Goal: Task Accomplishment & Management: Manage account settings

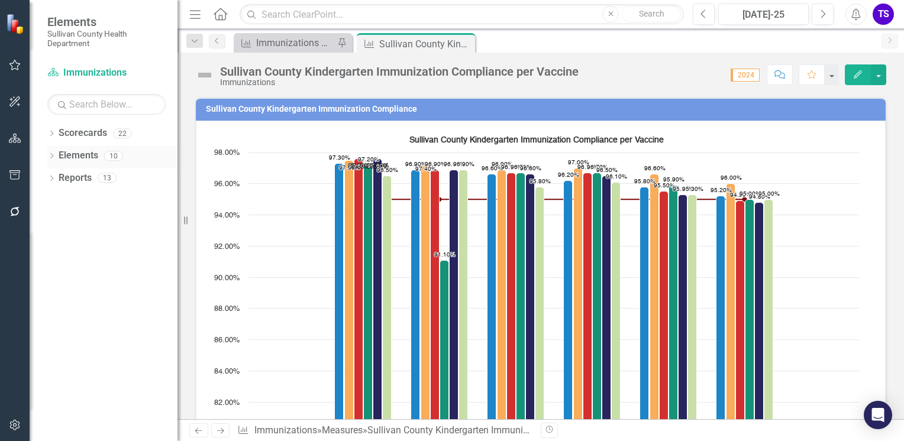
click at [50, 157] on icon "Dropdown" at bounding box center [51, 157] width 8 height 7
click at [56, 199] on icon "Dropdown" at bounding box center [57, 202] width 8 height 7
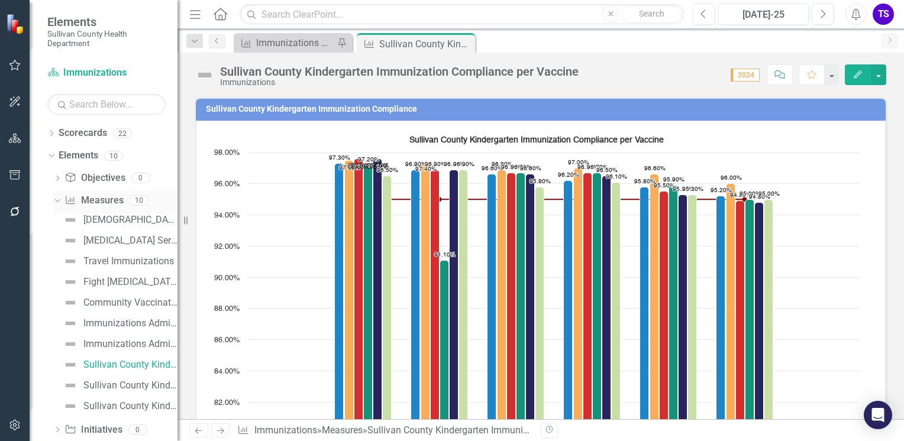
click at [56, 199] on icon "Dropdown" at bounding box center [56, 200] width 7 height 8
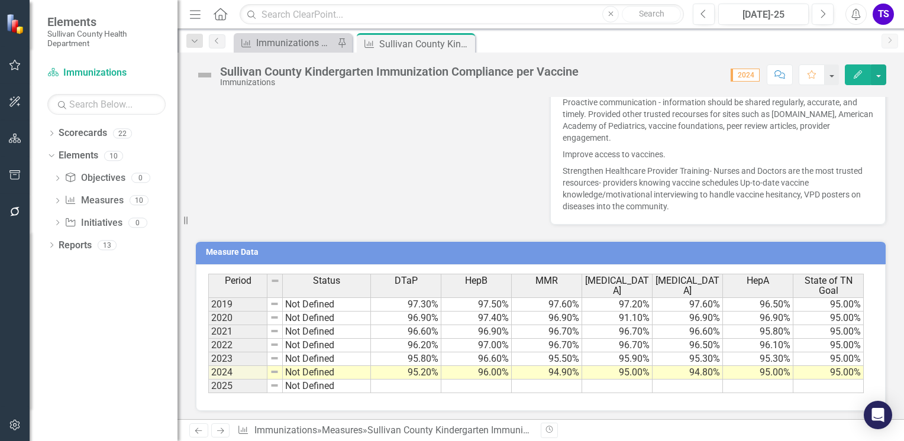
scroll to position [794, 0]
click at [611, 326] on td "96.70%" at bounding box center [617, 333] width 70 height 14
click at [606, 318] on td "91.10%" at bounding box center [617, 319] width 70 height 14
click at [615, 315] on td "91.10%" at bounding box center [617, 319] width 70 height 14
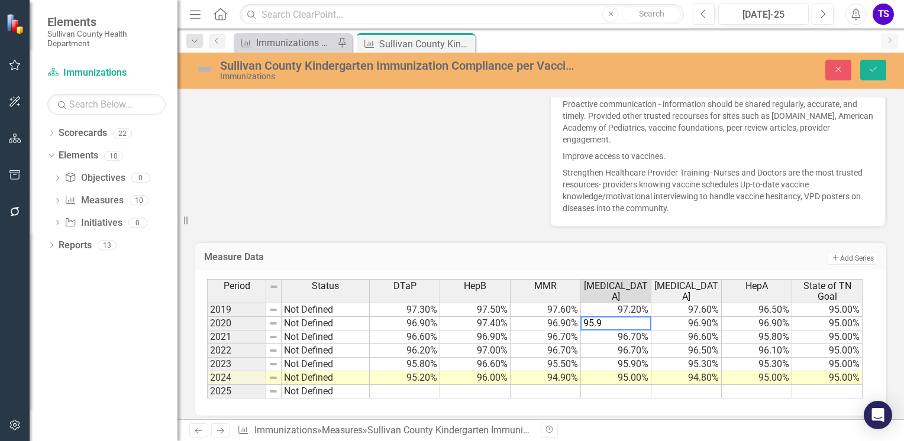
click at [688, 322] on td "96.90%" at bounding box center [686, 324] width 70 height 14
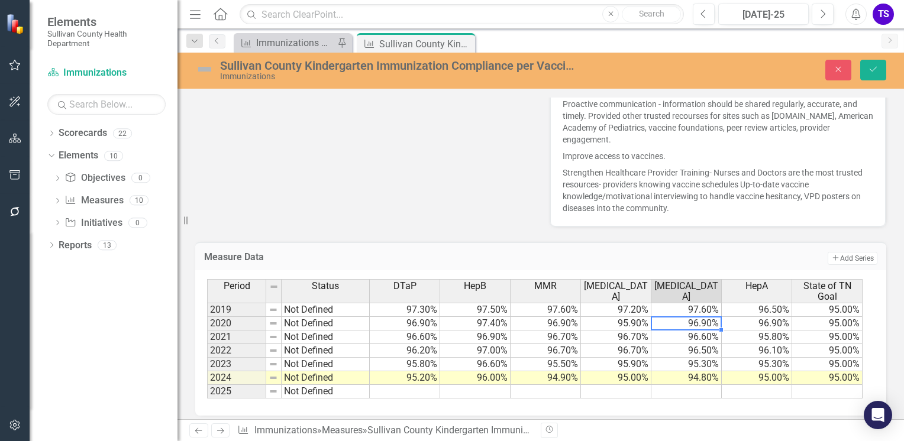
click at [629, 319] on td "95.90%" at bounding box center [616, 324] width 70 height 14
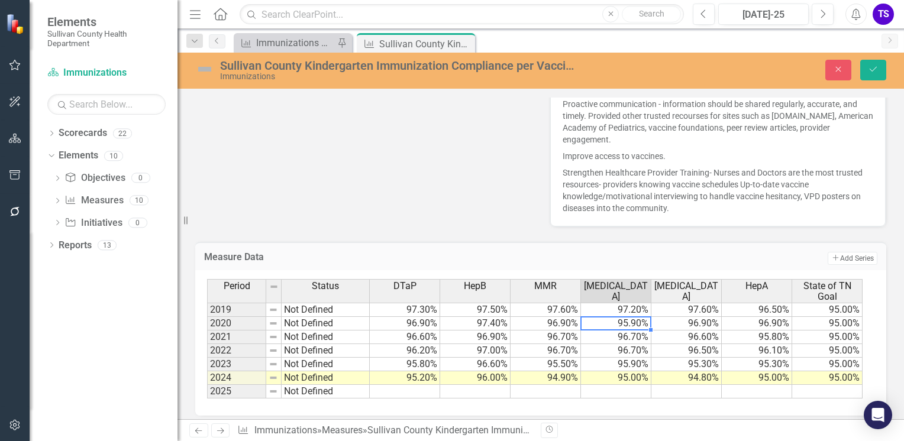
click at [634, 322] on td "95.90%" at bounding box center [616, 324] width 70 height 14
click at [630, 322] on td "95.90%" at bounding box center [616, 324] width 70 height 14
type textarea "9"
click at [605, 309] on td "97.20%" at bounding box center [616, 310] width 70 height 14
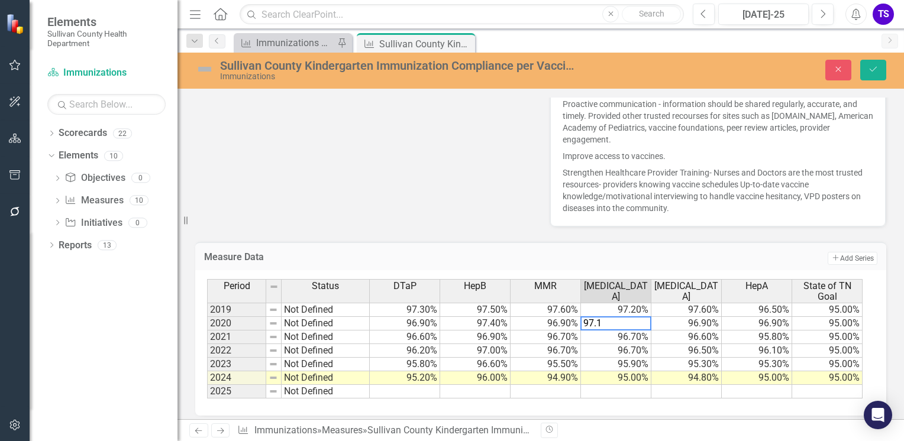
type textarea "97.2"
click at [876, 72] on icon "Save" at bounding box center [873, 69] width 11 height 8
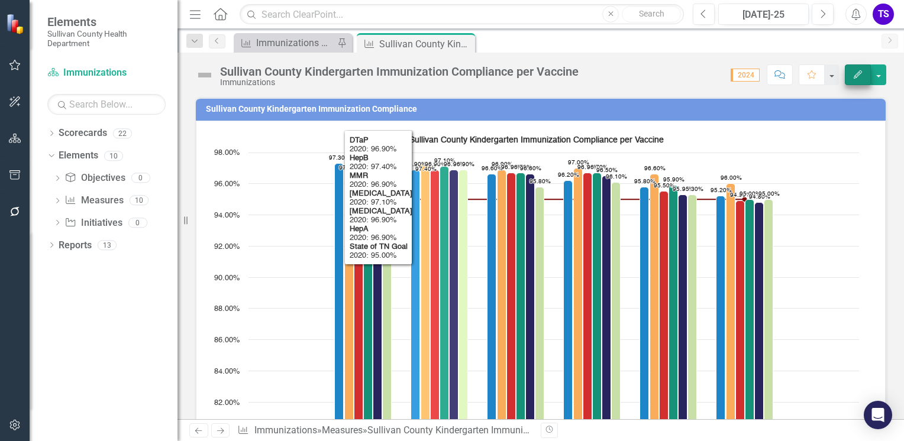
scroll to position [0, 0]
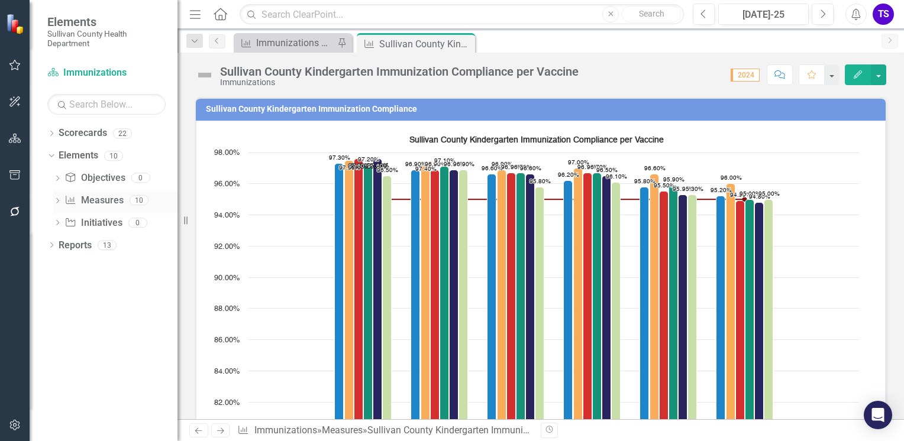
click at [59, 204] on icon "Dropdown" at bounding box center [57, 202] width 8 height 7
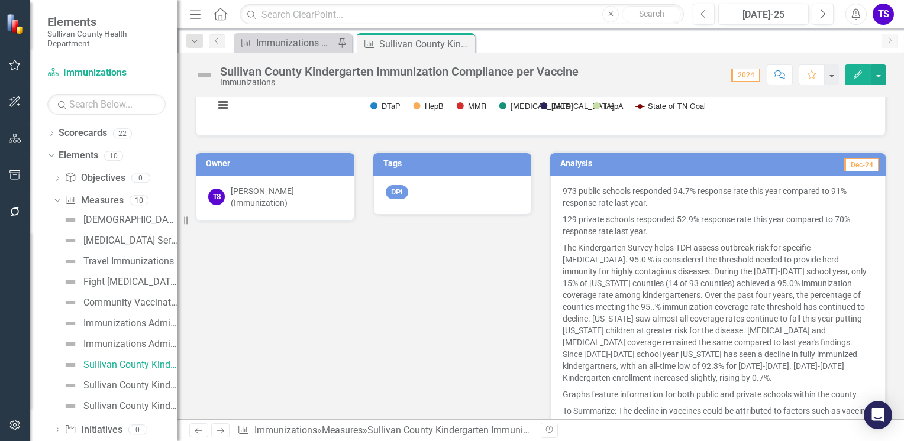
scroll to position [362, 0]
click at [101, 386] on div "Sullivan County Kindergarten Immunization Exemption Levels" at bounding box center [130, 385] width 94 height 11
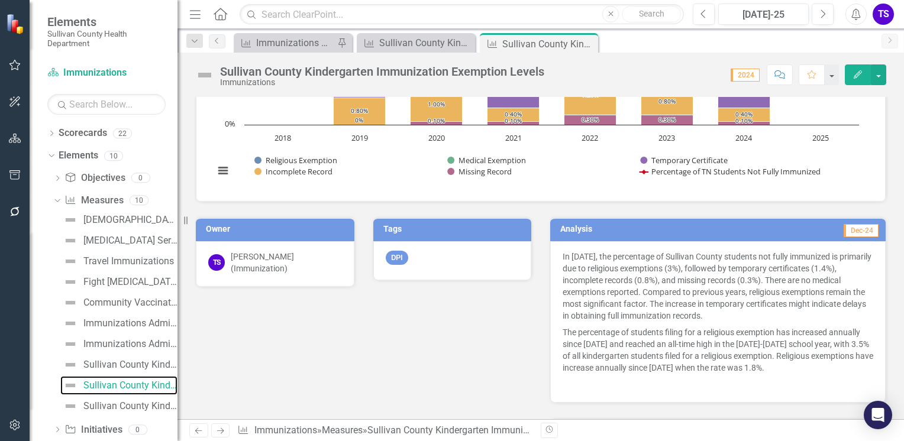
scroll to position [309, 0]
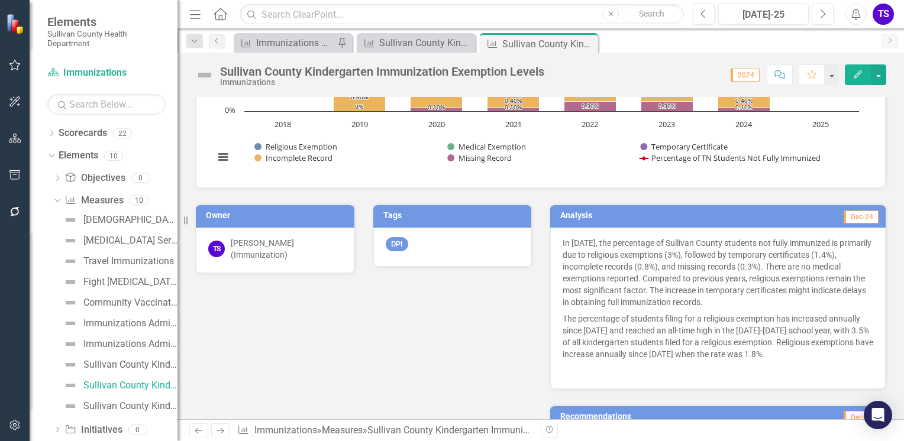
click at [731, 213] on td "Dec-24" at bounding box center [794, 217] width 169 height 18
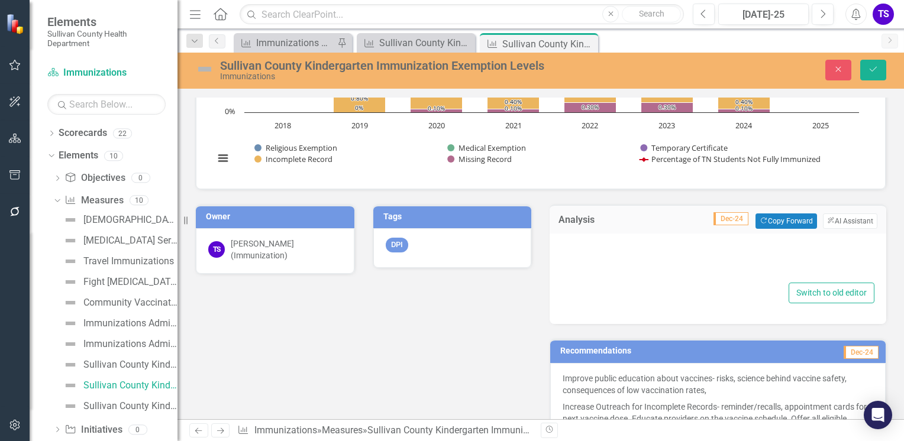
type textarea "<p>In [DATE], the percentage of Sullivan County students not fully immunized is…"
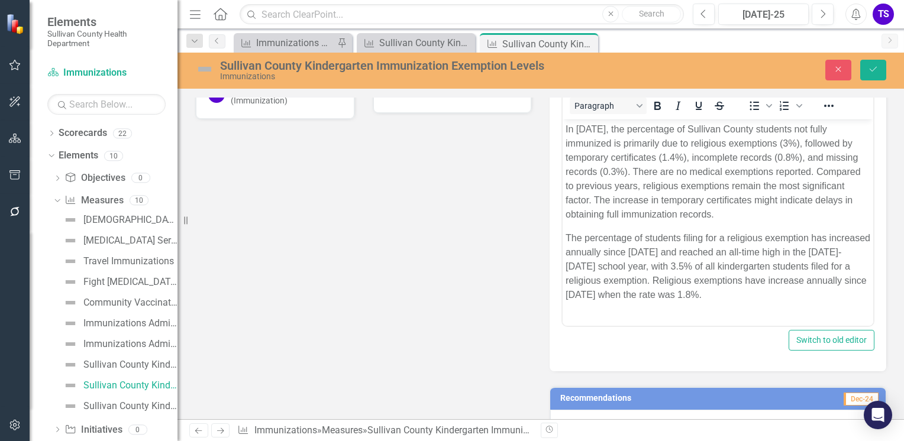
scroll to position [461, 0]
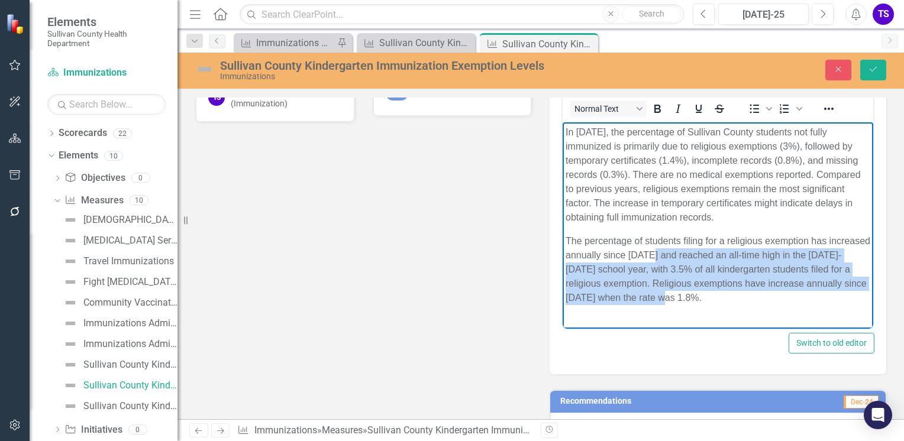
drag, startPoint x: 754, startPoint y: 294, endPoint x: 697, endPoint y: 258, distance: 67.8
click at [697, 258] on p "The percentage of students filing for a religious exemption has increased annua…" at bounding box center [717, 269] width 305 height 71
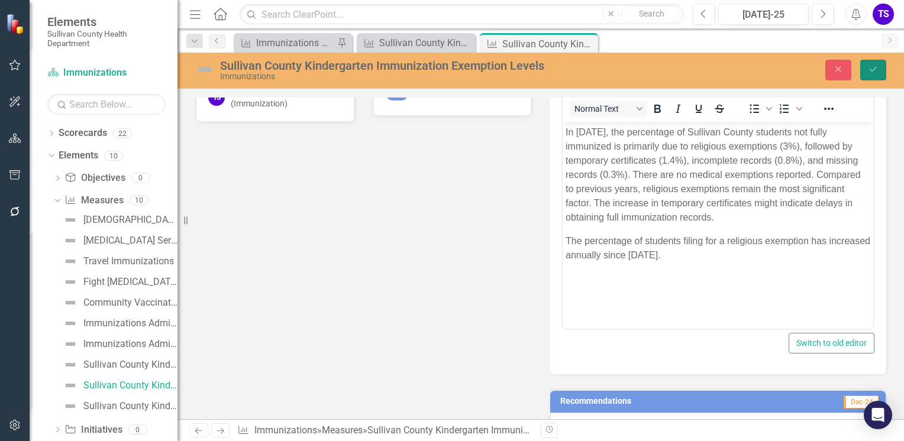
click at [873, 76] on button "Save" at bounding box center [873, 70] width 26 height 21
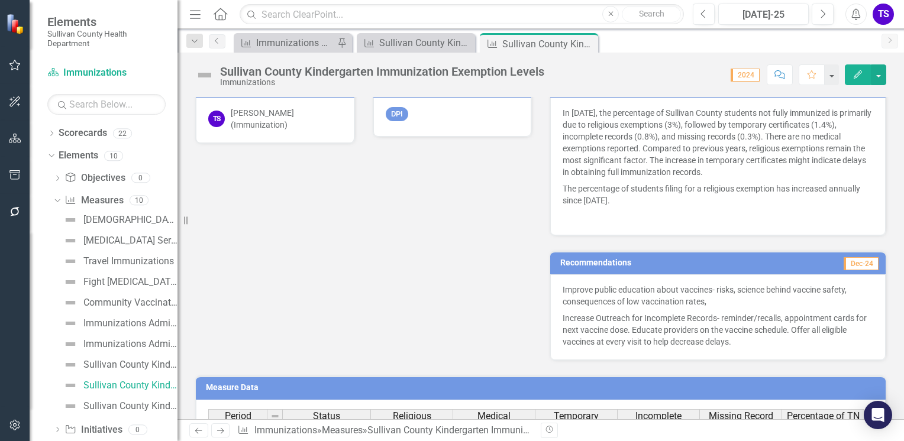
scroll to position [442, 0]
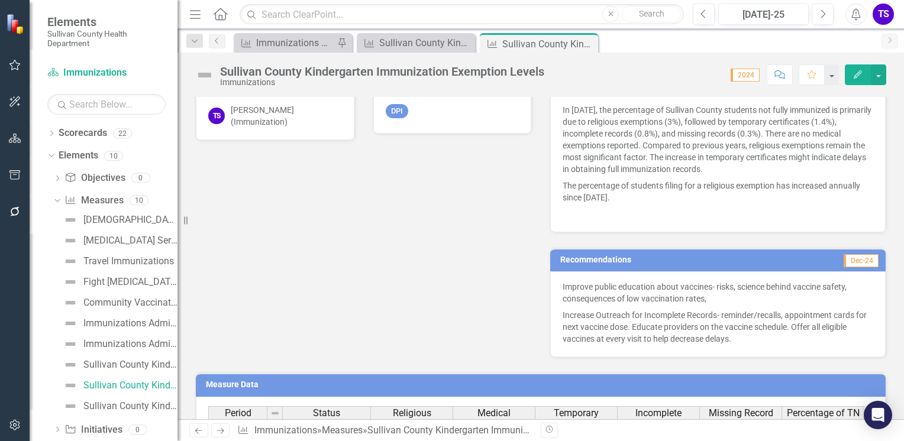
click at [727, 255] on h3 "Recommendations" at bounding box center [666, 259] width 212 height 9
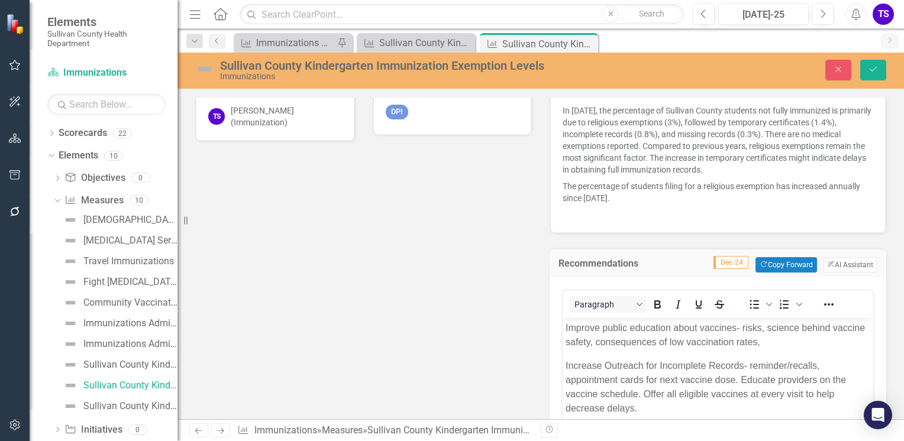
scroll to position [0, 0]
click at [677, 194] on p "The percentage of students filing for a religious exemption has increased annua…" at bounding box center [717, 192] width 310 height 28
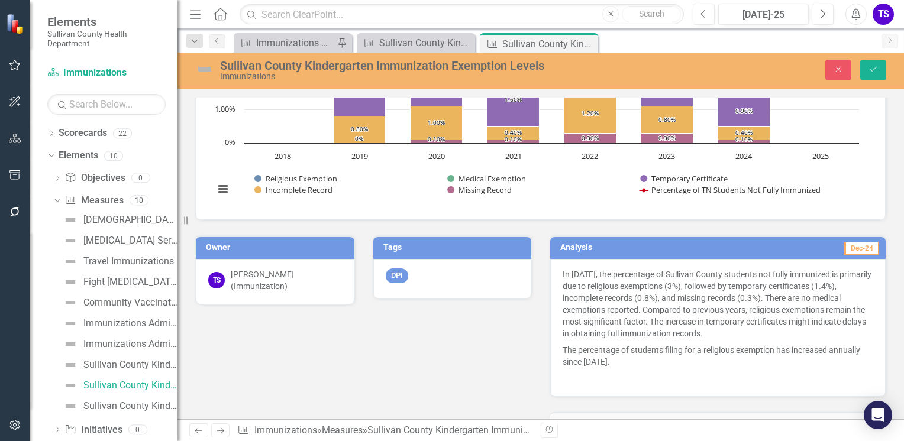
scroll to position [278, 0]
click at [710, 250] on td "Dec-24" at bounding box center [794, 250] width 169 height 18
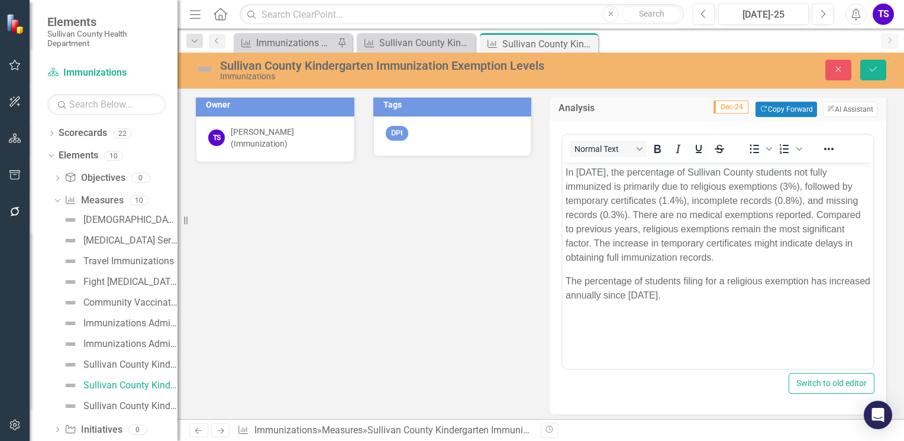
scroll to position [422, 0]
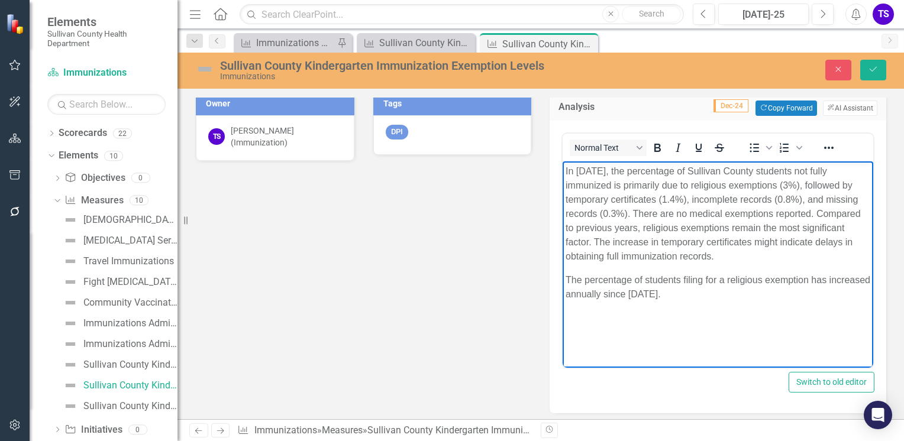
click at [692, 296] on p "The percentage of students filing for a religious exemption has increased annua…" at bounding box center [717, 287] width 305 height 28
click at [873, 72] on icon "Save" at bounding box center [873, 69] width 11 height 8
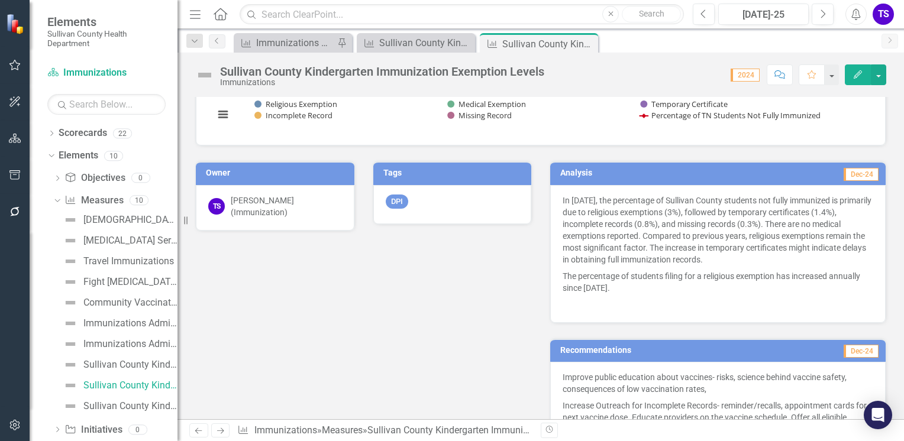
scroll to position [354, 0]
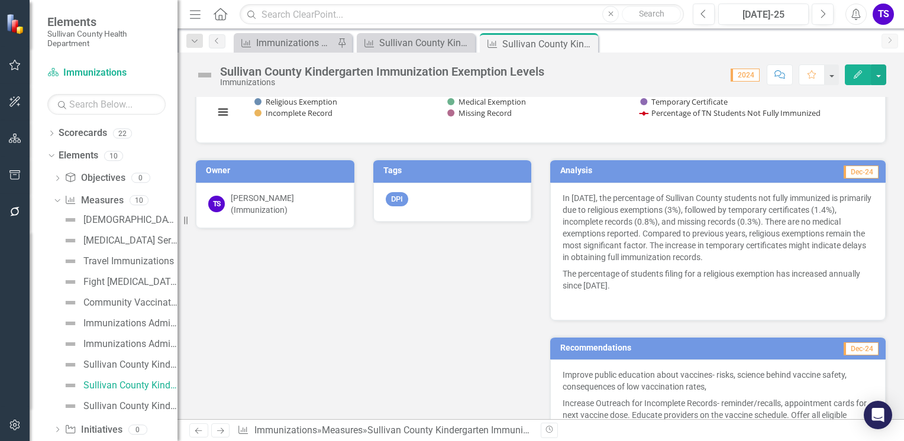
click at [700, 171] on h3 "Analysis" at bounding box center [635, 170] width 150 height 9
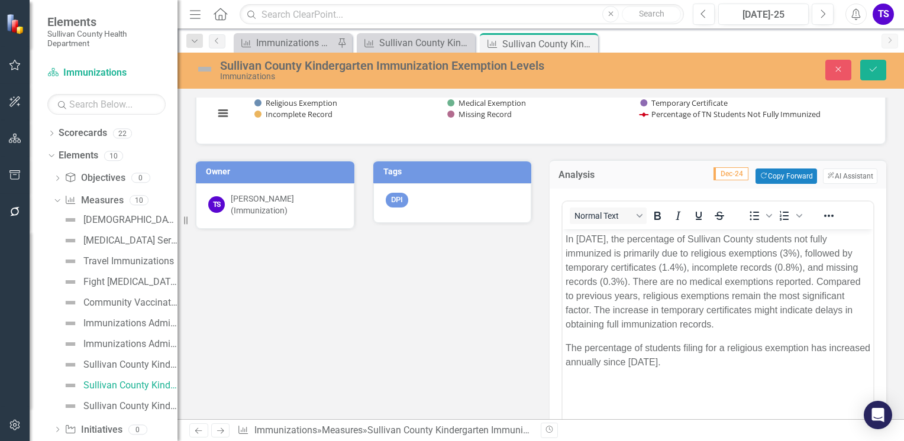
scroll to position [0, 0]
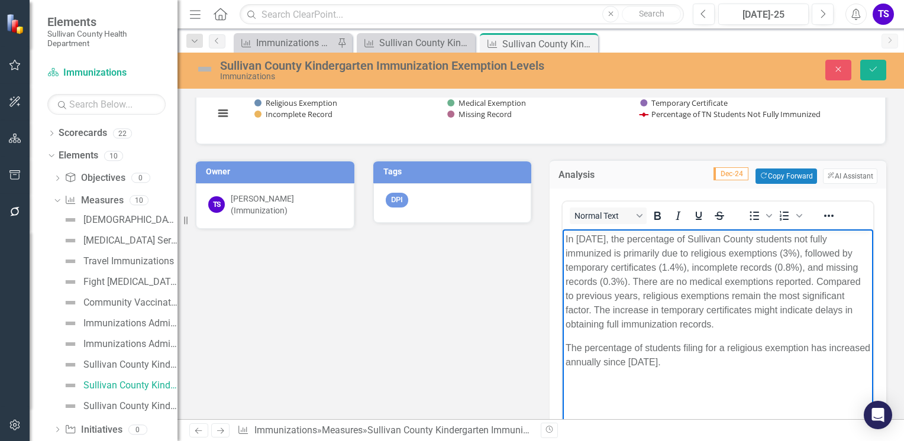
click at [704, 367] on p "The percentage of students filing for a religious exemption has increased annua…" at bounding box center [717, 355] width 305 height 28
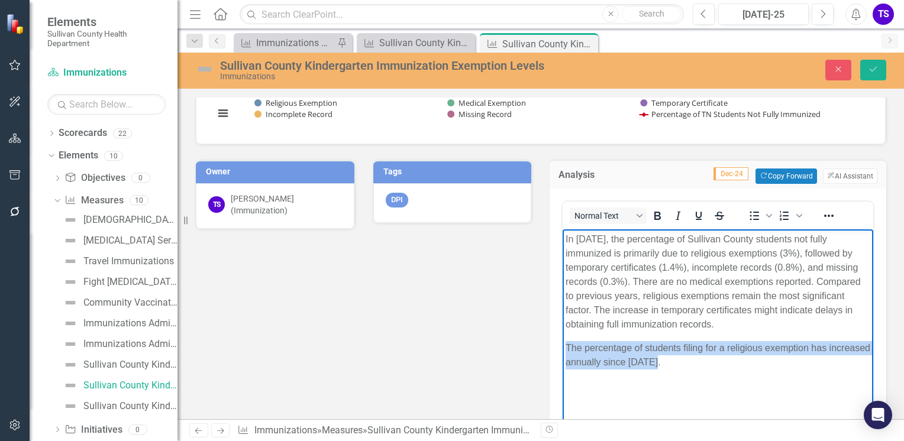
drag, startPoint x: 705, startPoint y: 367, endPoint x: 1120, endPoint y: 575, distance: 464.7
click at [562, 347] on body "In [DATE], the percentage of Sullivan County students not fully immunized is pr…" at bounding box center [717, 317] width 310 height 177
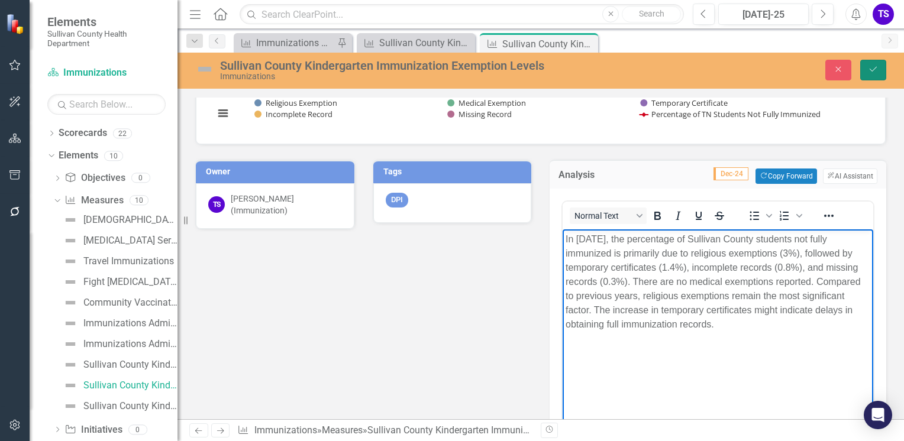
click at [871, 66] on icon "Save" at bounding box center [873, 69] width 11 height 8
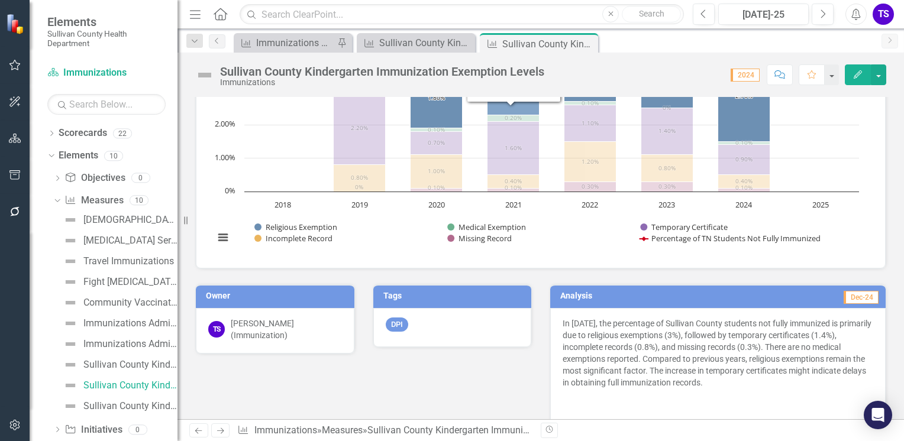
scroll to position [229, 0]
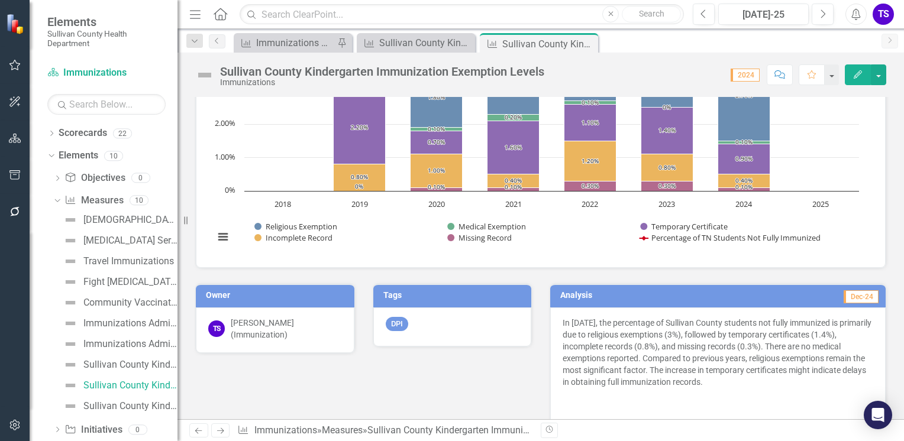
click at [643, 294] on h3 "Analysis" at bounding box center [635, 295] width 150 height 9
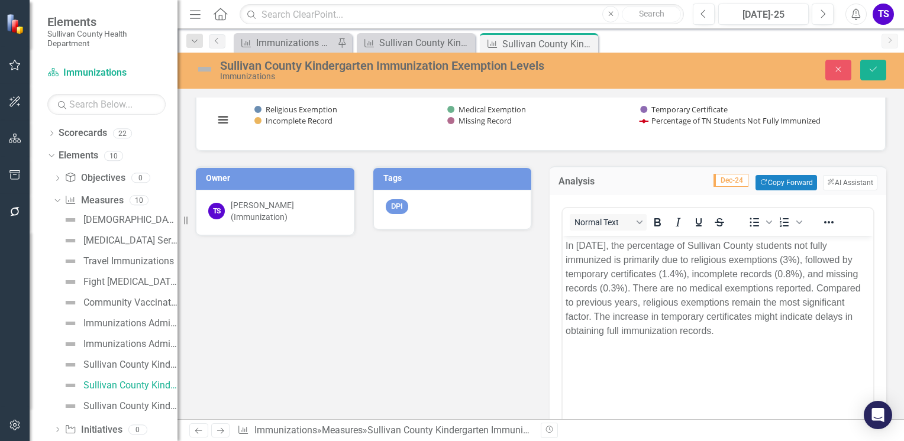
scroll to position [362, 0]
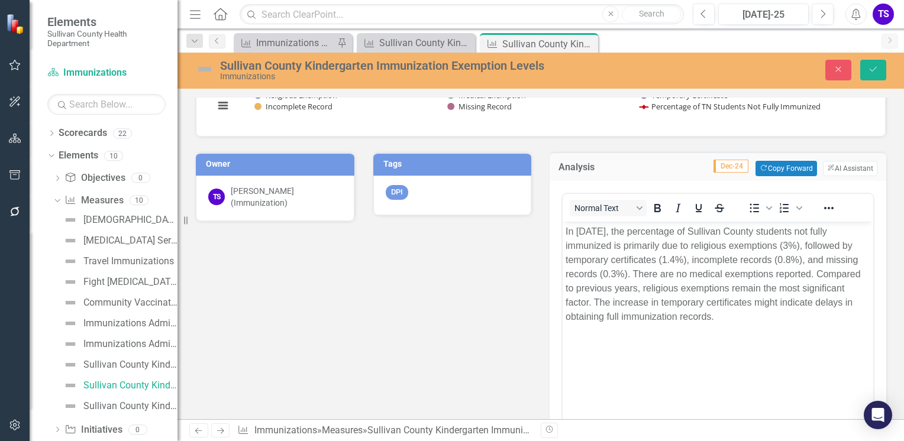
click at [619, 384] on body "In [DATE], the percentage of Sullivan County students not fully immunized is pr…" at bounding box center [717, 309] width 310 height 177
click at [866, 76] on button "Save" at bounding box center [873, 70] width 26 height 21
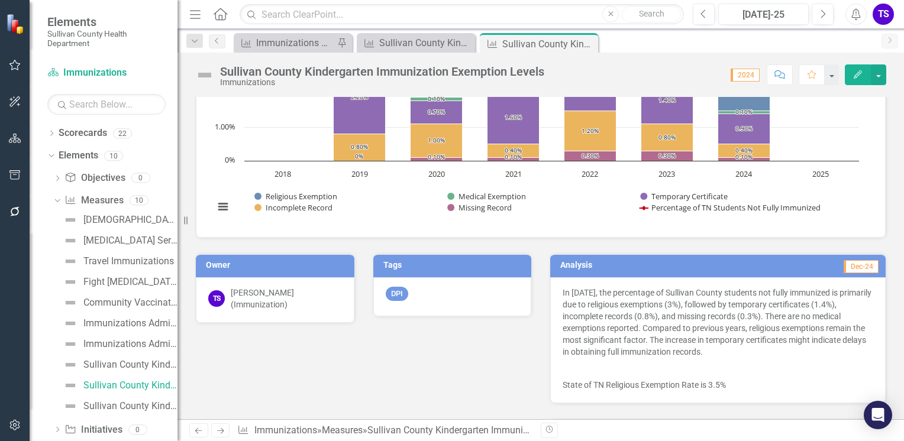
scroll to position [391, 0]
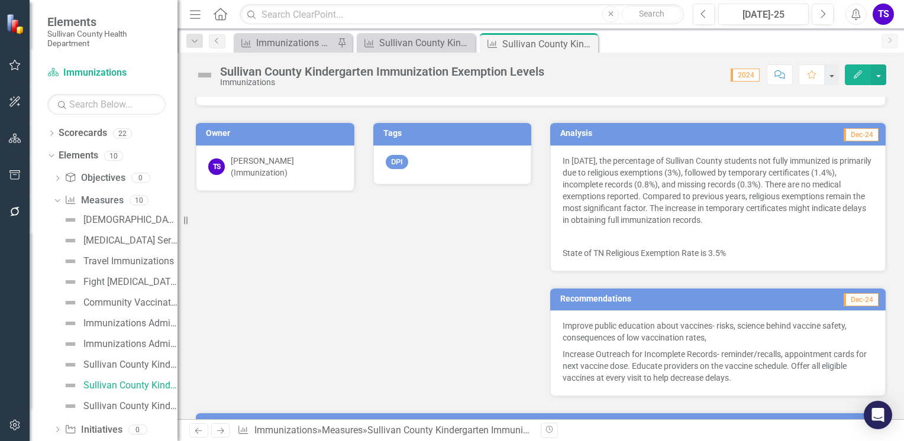
click at [745, 136] on td "Dec-24" at bounding box center [794, 135] width 169 height 18
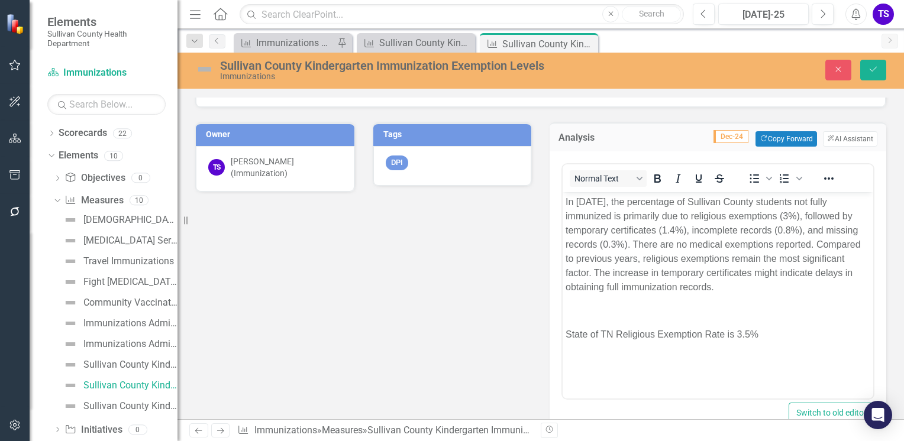
scroll to position [0, 0]
click at [762, 331] on p "State of TN Religious Exemption Rate is 3.5%" at bounding box center [717, 334] width 305 height 14
click at [870, 70] on icon "Save" at bounding box center [873, 69] width 11 height 8
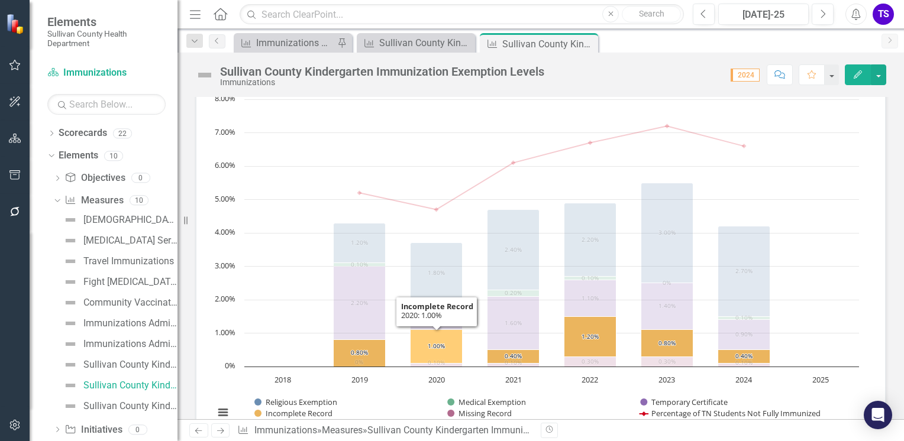
scroll to position [46, 0]
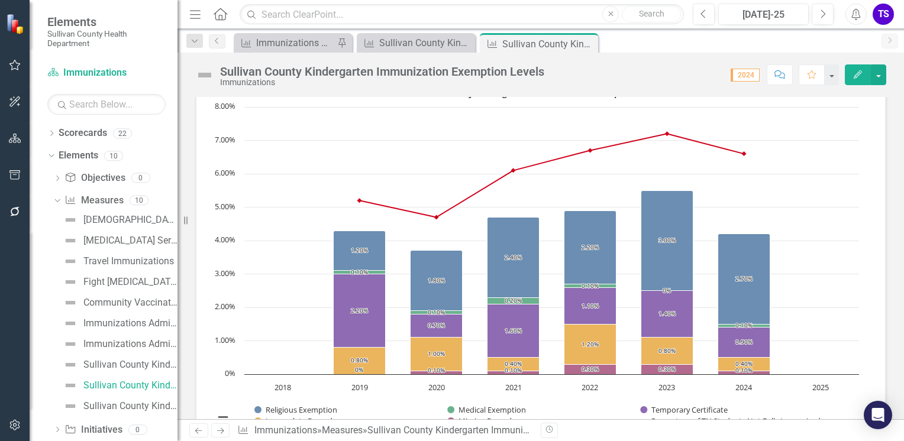
click at [215, 396] on rect "Interactive chart" at bounding box center [536, 261] width 656 height 355
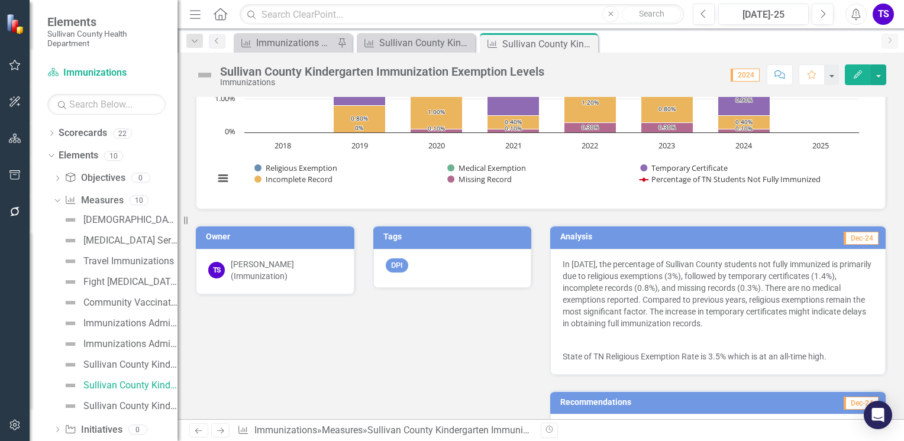
scroll to position [292, 0]
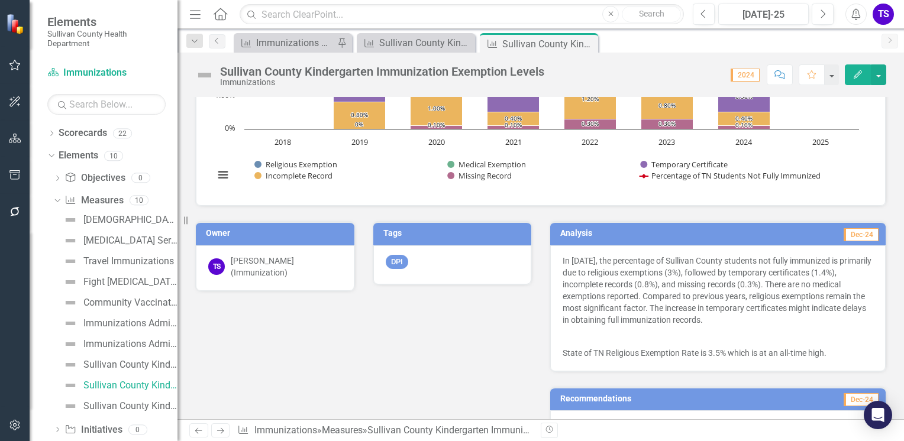
click at [604, 229] on h3 "Analysis" at bounding box center [635, 233] width 150 height 9
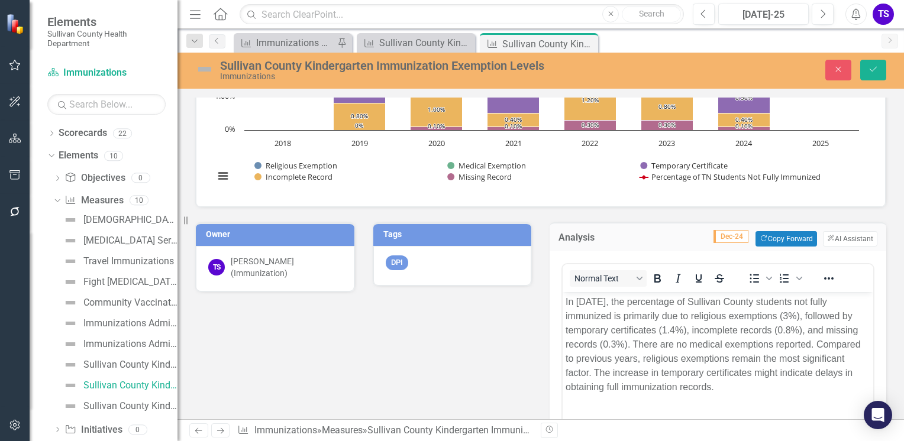
scroll to position [0, 0]
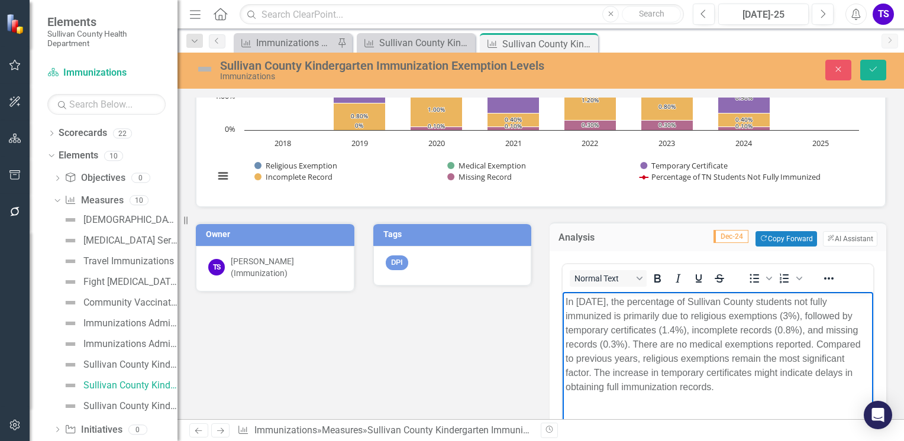
drag, startPoint x: 594, startPoint y: 368, endPoint x: 695, endPoint y: 381, distance: 102.6
drag, startPoint x: 695, startPoint y: 381, endPoint x: 715, endPoint y: 390, distance: 21.4
click at [717, 393] on p "In [DATE], the percentage of Sullivan County students not fully immunized is pr…" at bounding box center [717, 343] width 305 height 99
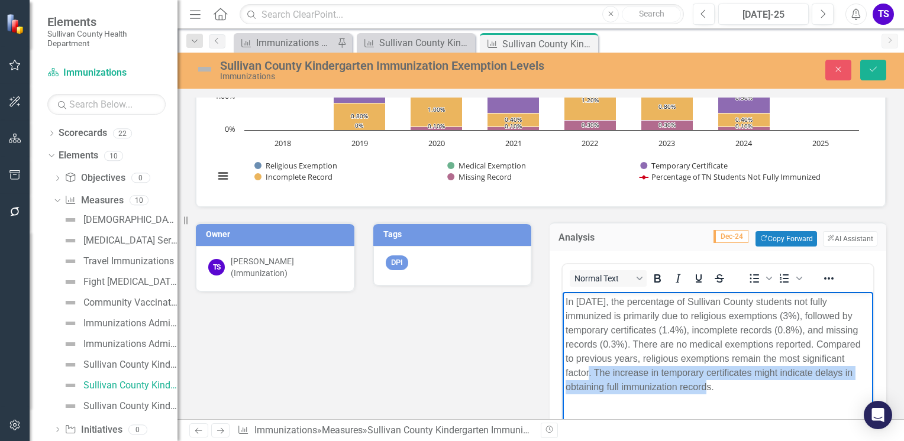
drag, startPoint x: 716, startPoint y: 384, endPoint x: 592, endPoint y: 377, distance: 123.8
click at [592, 377] on p "In [DATE], the percentage of Sullivan County students not fully immunized is pr…" at bounding box center [717, 343] width 305 height 99
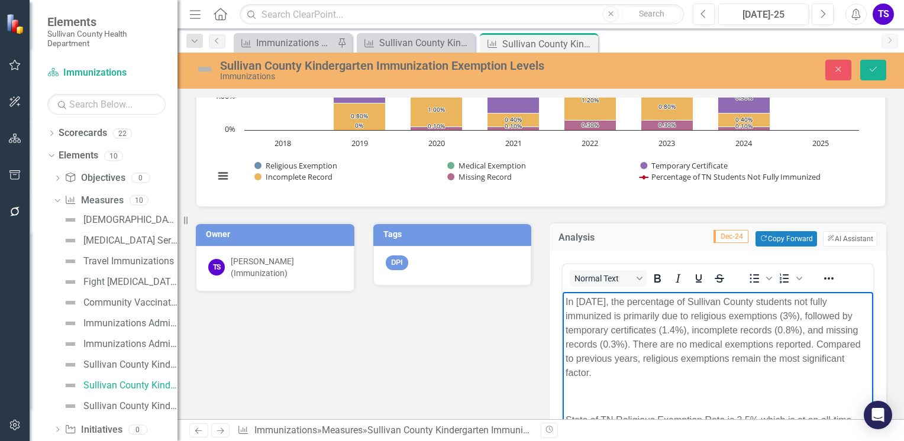
click at [592, 402] on p "Rich Text Area. Press ALT-0 for help." at bounding box center [717, 396] width 305 height 14
click at [567, 393] on p "State of TN Religious Exemption Rate is 3.5% which is at an all-time high." at bounding box center [717, 403] width 305 height 28
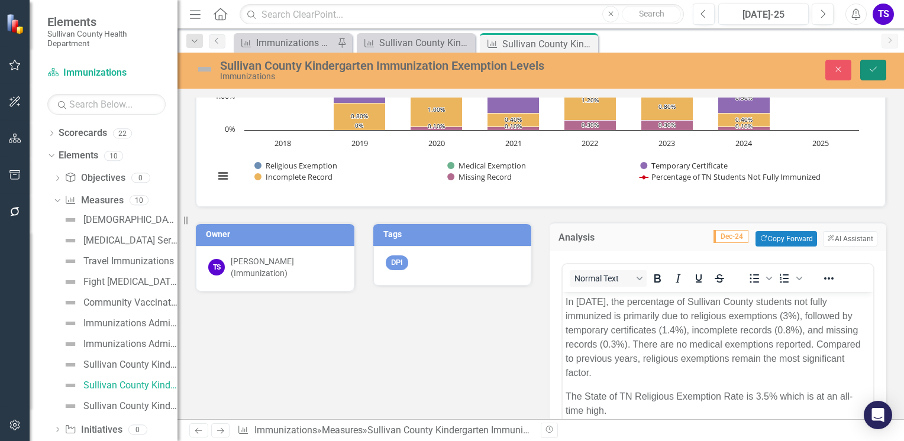
click at [878, 67] on button "Save" at bounding box center [873, 70] width 26 height 21
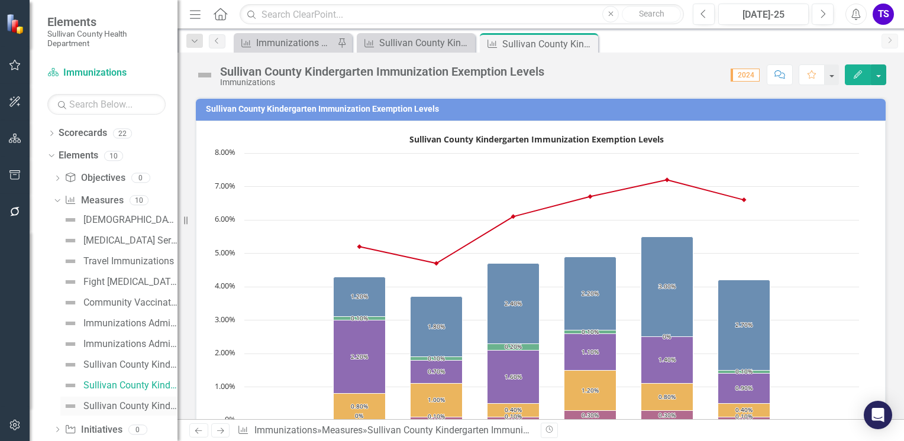
click at [120, 406] on div "Sullivan County Kindergarten Students Immunization Status" at bounding box center [130, 406] width 94 height 11
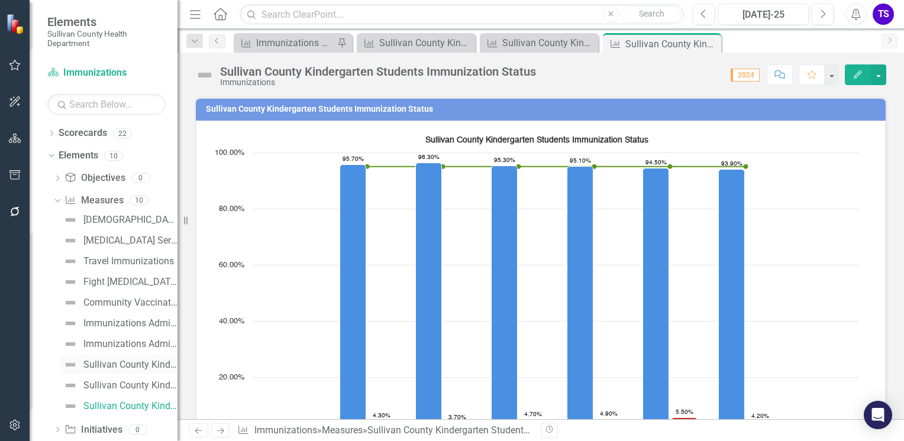
click at [119, 361] on div "Sullivan County Kindergarten Immunization Compliance per Vaccine" at bounding box center [130, 365] width 94 height 11
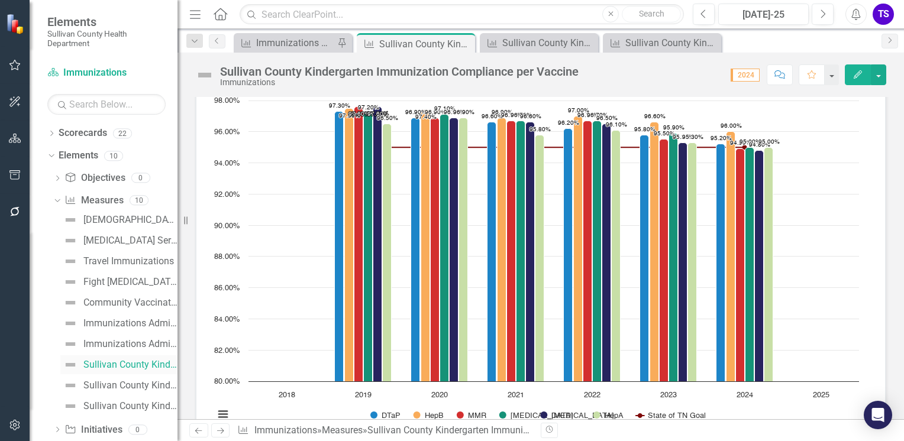
scroll to position [52, 0]
click at [105, 225] on link "[DEMOGRAPHIC_DATA] Survey" at bounding box center [118, 220] width 117 height 19
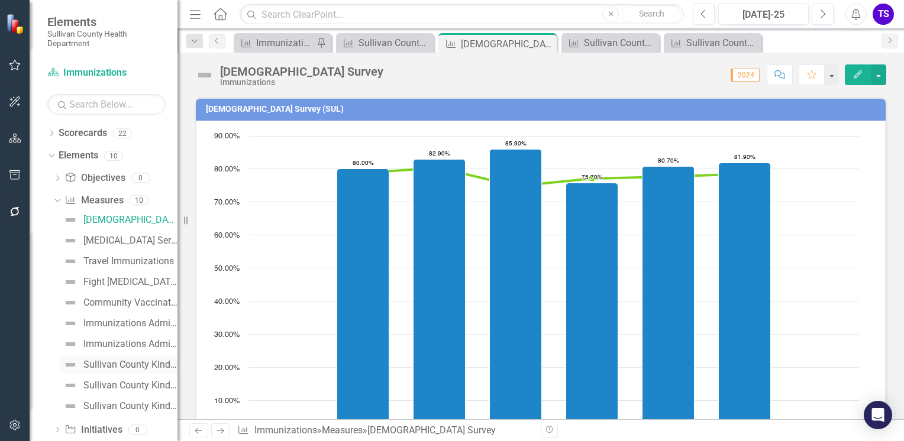
click at [127, 363] on div "Sullivan County Kindergarten Immunization Compliance per Vaccine" at bounding box center [130, 365] width 94 height 11
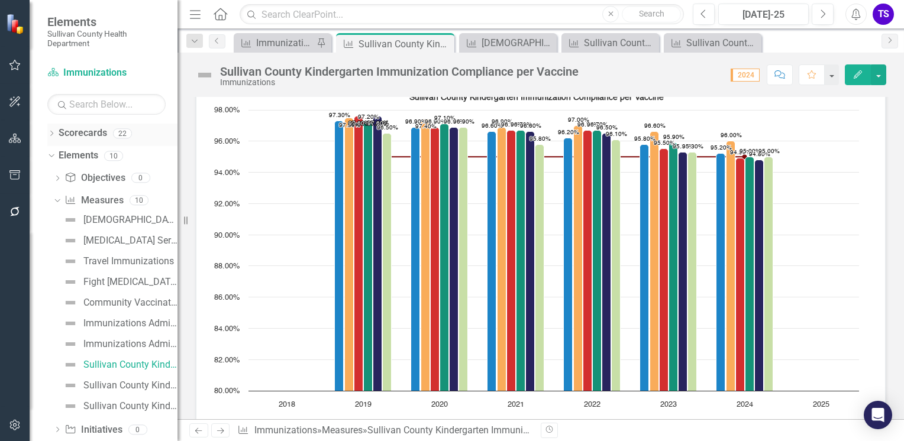
click at [51, 134] on icon "Dropdown" at bounding box center [51, 134] width 8 height 7
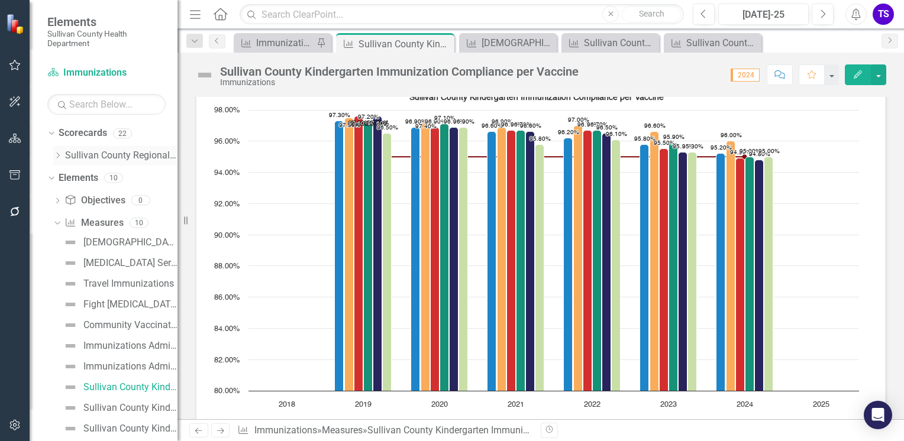
click at [59, 155] on icon "Dropdown" at bounding box center [57, 155] width 9 height 7
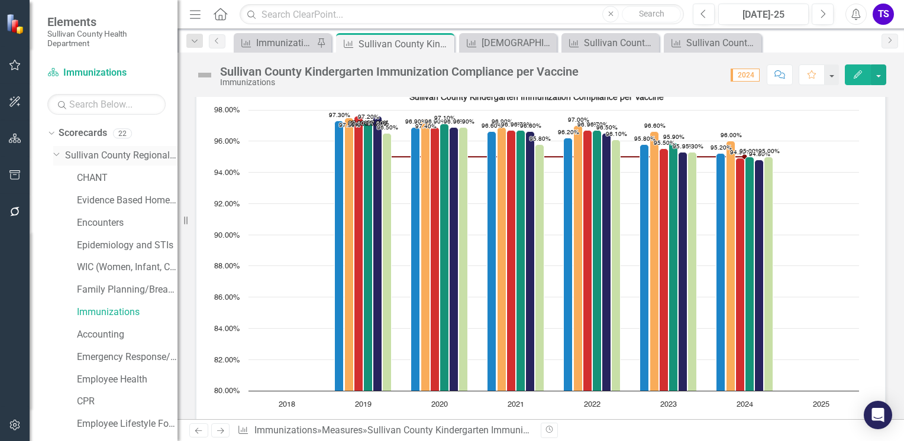
click at [54, 152] on icon "Dropdown" at bounding box center [56, 153] width 7 height 9
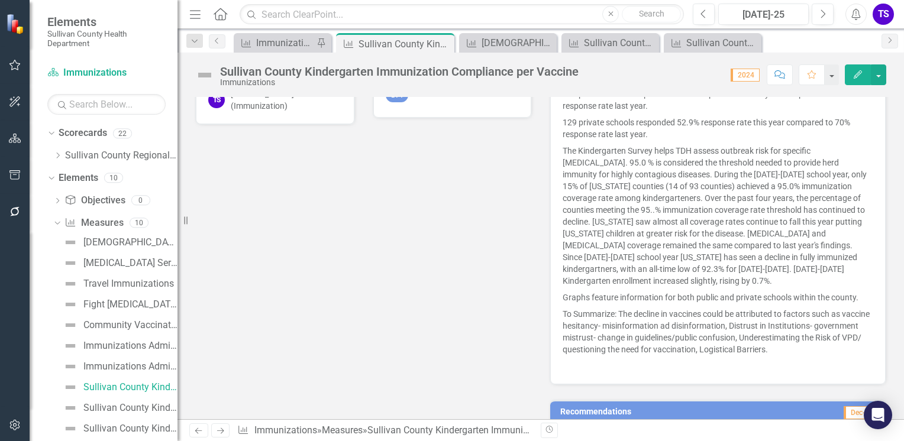
scroll to position [458, 0]
click at [147, 407] on div "Sullivan County Kindergarten Immunization Exemption Levels" at bounding box center [130, 408] width 94 height 11
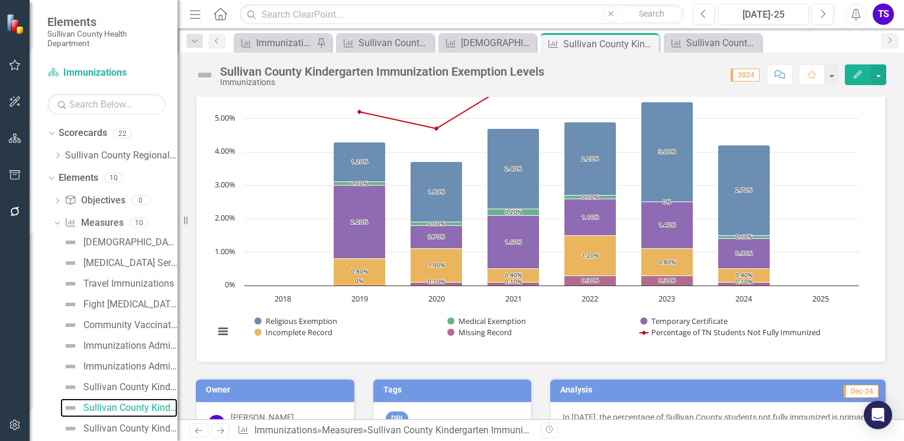
scroll to position [135, 0]
click at [134, 430] on div "Sullivan County Kindergarten Students Immunization Status" at bounding box center [130, 428] width 94 height 11
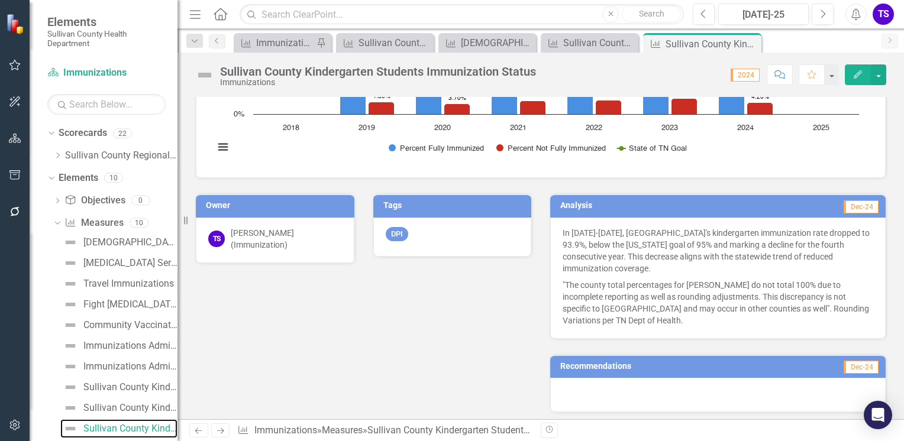
scroll to position [319, 0]
click at [114, 383] on div "Sullivan County Kindergarten Immunization Compliance per Vaccine" at bounding box center [130, 387] width 94 height 11
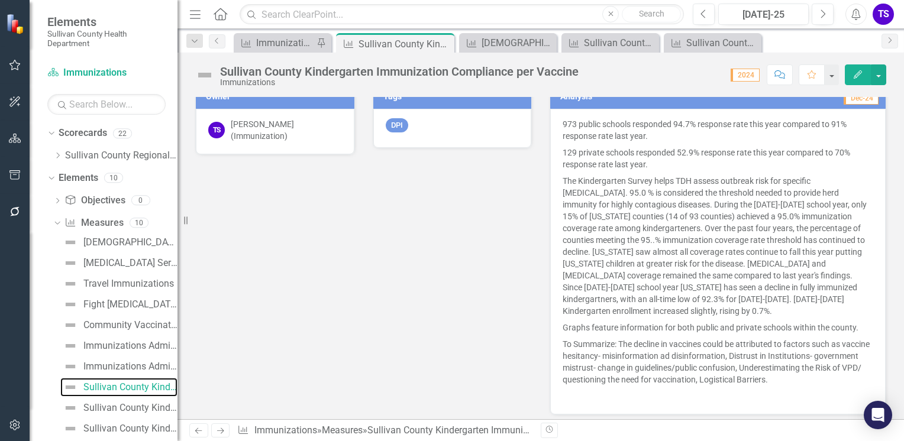
scroll to position [419, 0]
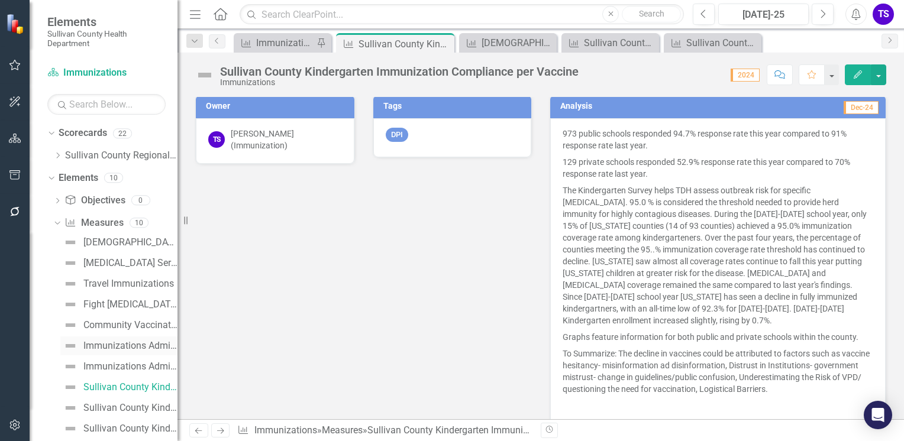
click at [125, 347] on div "Immunizations Administered by [PERSON_NAME][GEOGRAPHIC_DATA]" at bounding box center [130, 346] width 94 height 11
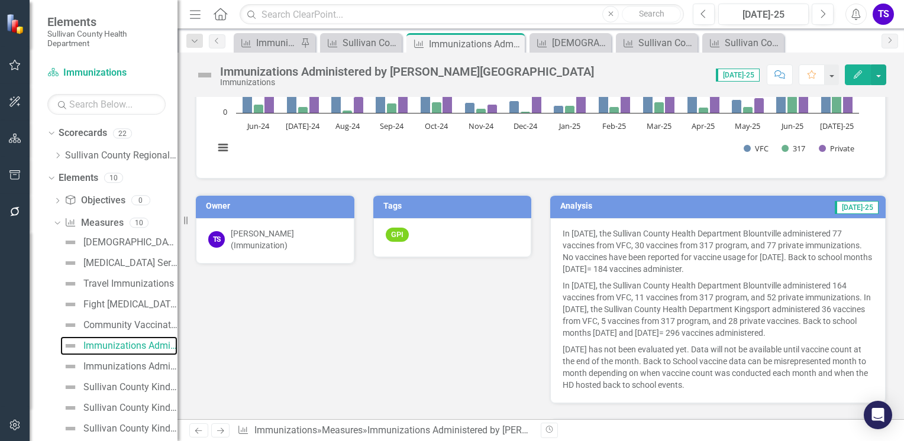
scroll to position [142, 0]
click at [118, 326] on div "Community Vaccination Outreach" at bounding box center [130, 325] width 94 height 11
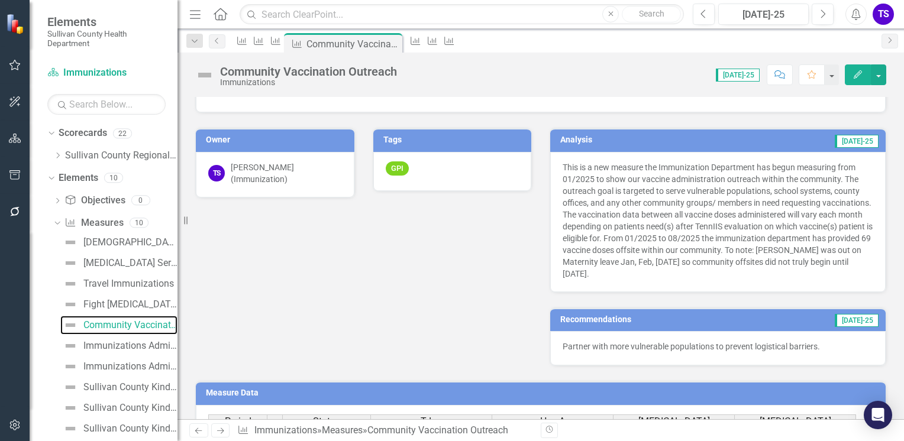
scroll to position [361, 0]
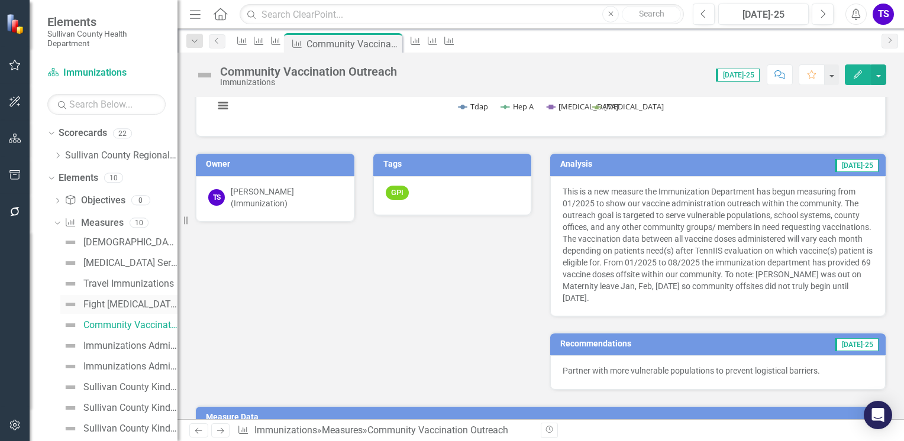
click at [131, 302] on div "Fight [MEDICAL_DATA] Vaccination Rates Per Year" at bounding box center [130, 304] width 94 height 11
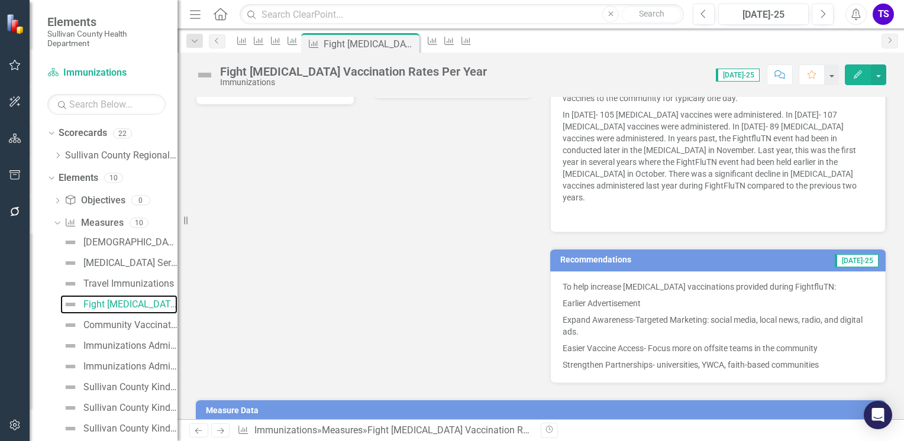
scroll to position [300, 0]
click at [114, 285] on div "Travel Immunizations" at bounding box center [128, 284] width 90 height 11
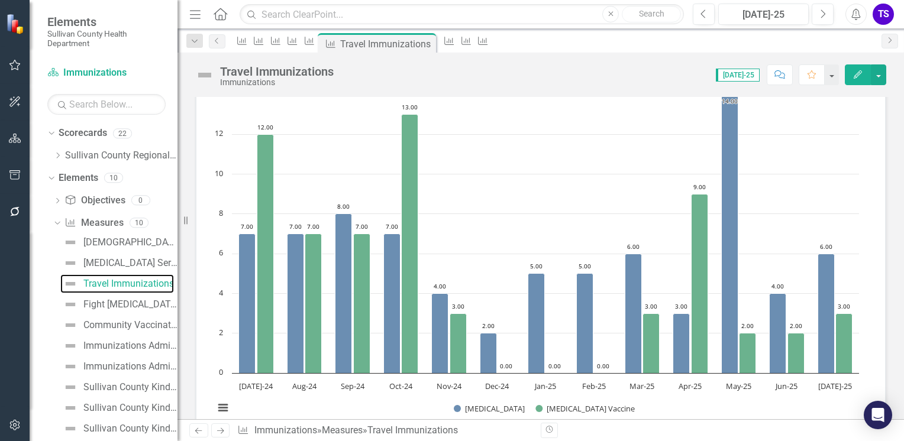
scroll to position [59, 0]
click at [130, 267] on div "[MEDICAL_DATA] Series Completion Rate" at bounding box center [130, 263] width 94 height 11
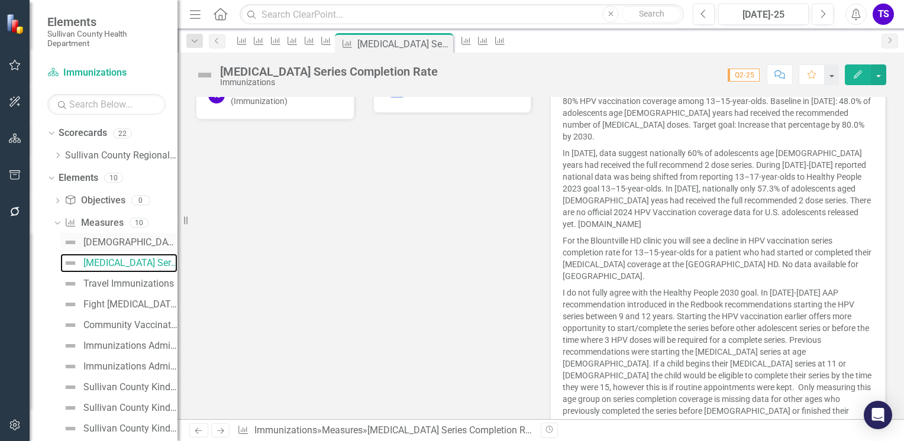
scroll to position [46, 0]
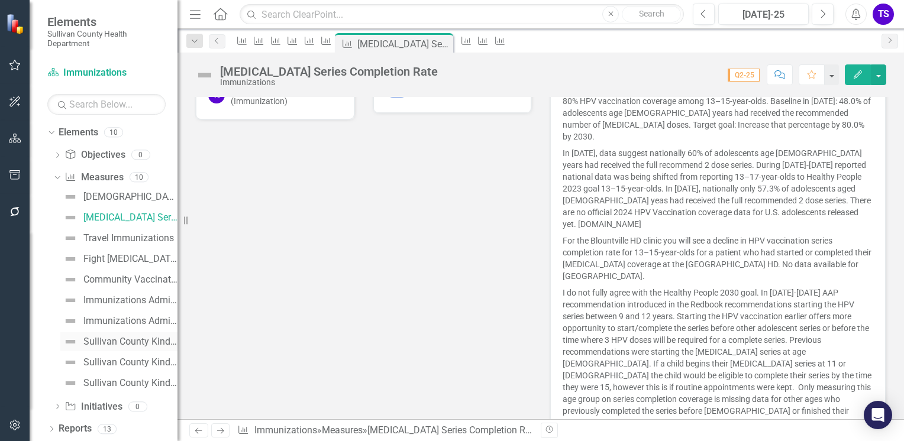
click at [132, 343] on div "Sullivan County Kindergarten Immunization Compliance per Vaccine" at bounding box center [130, 341] width 94 height 11
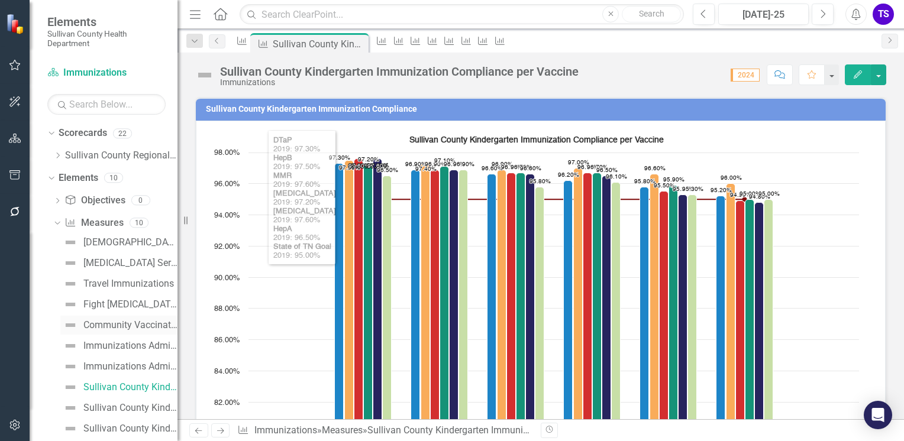
click at [127, 328] on div "Community Vaccination Outreach" at bounding box center [130, 325] width 94 height 11
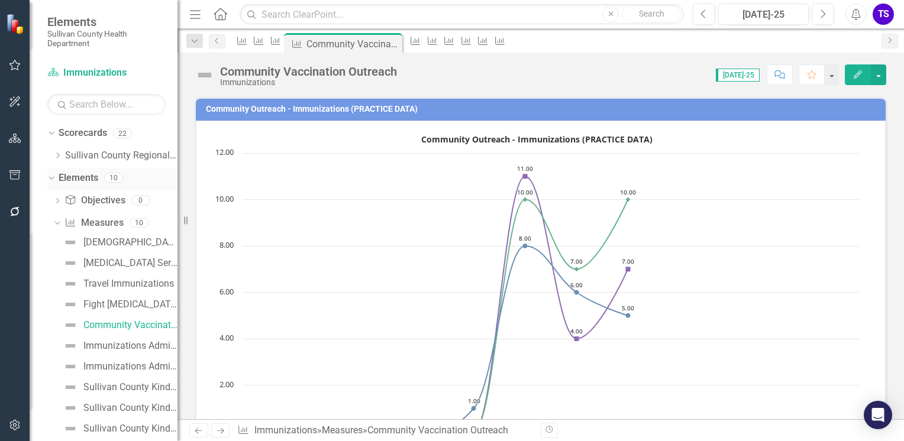
click at [48, 179] on icon "Dropdown" at bounding box center [50, 177] width 7 height 8
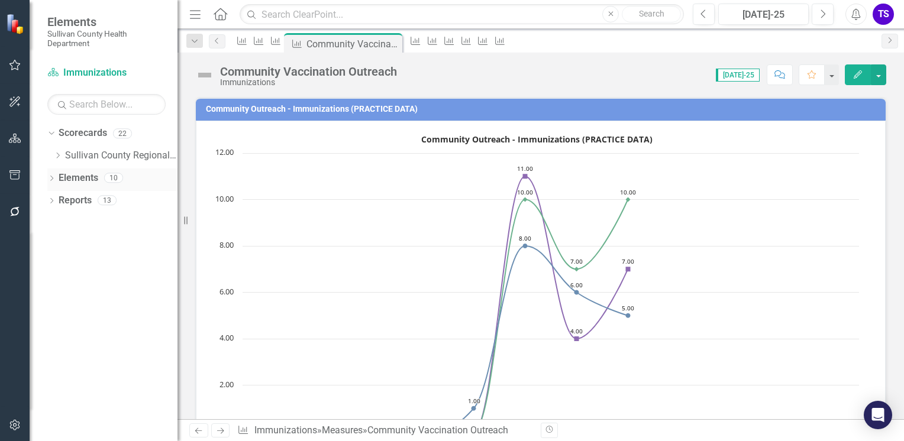
click at [50, 181] on icon "Dropdown" at bounding box center [51, 179] width 8 height 7
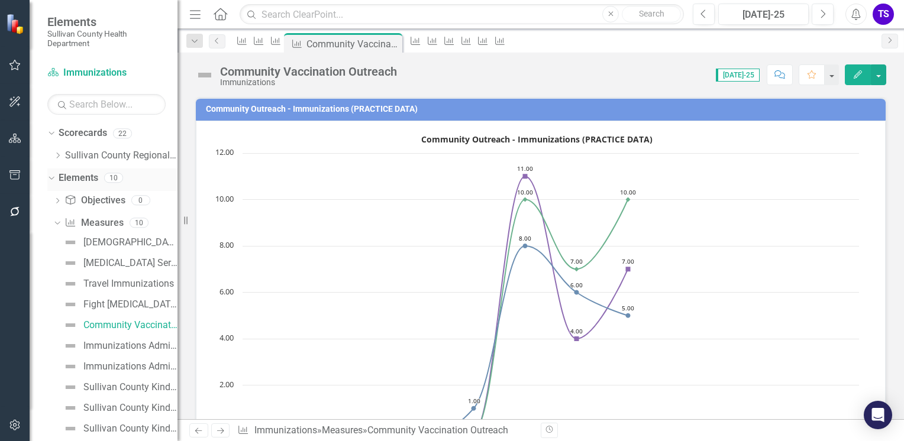
click at [50, 181] on icon "Dropdown" at bounding box center [50, 177] width 7 height 8
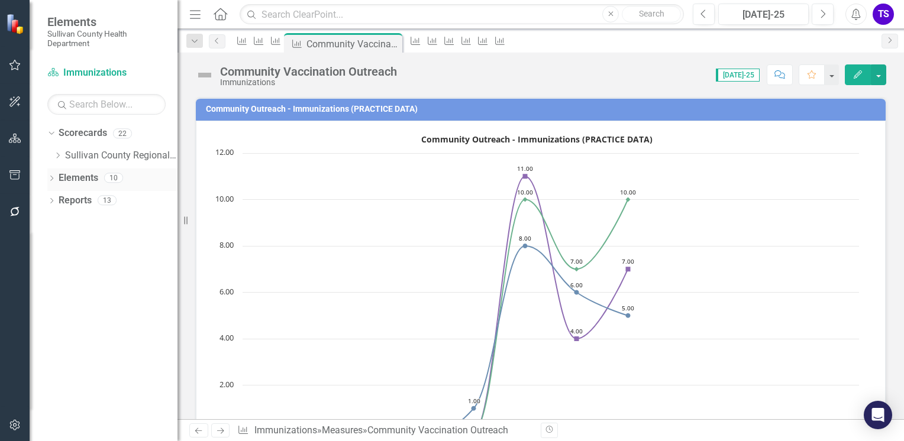
click at [50, 171] on div "Dropdown Elements 10" at bounding box center [112, 180] width 130 height 22
click at [50, 176] on icon "Dropdown" at bounding box center [51, 179] width 8 height 7
